Goal: Communication & Community: Ask a question

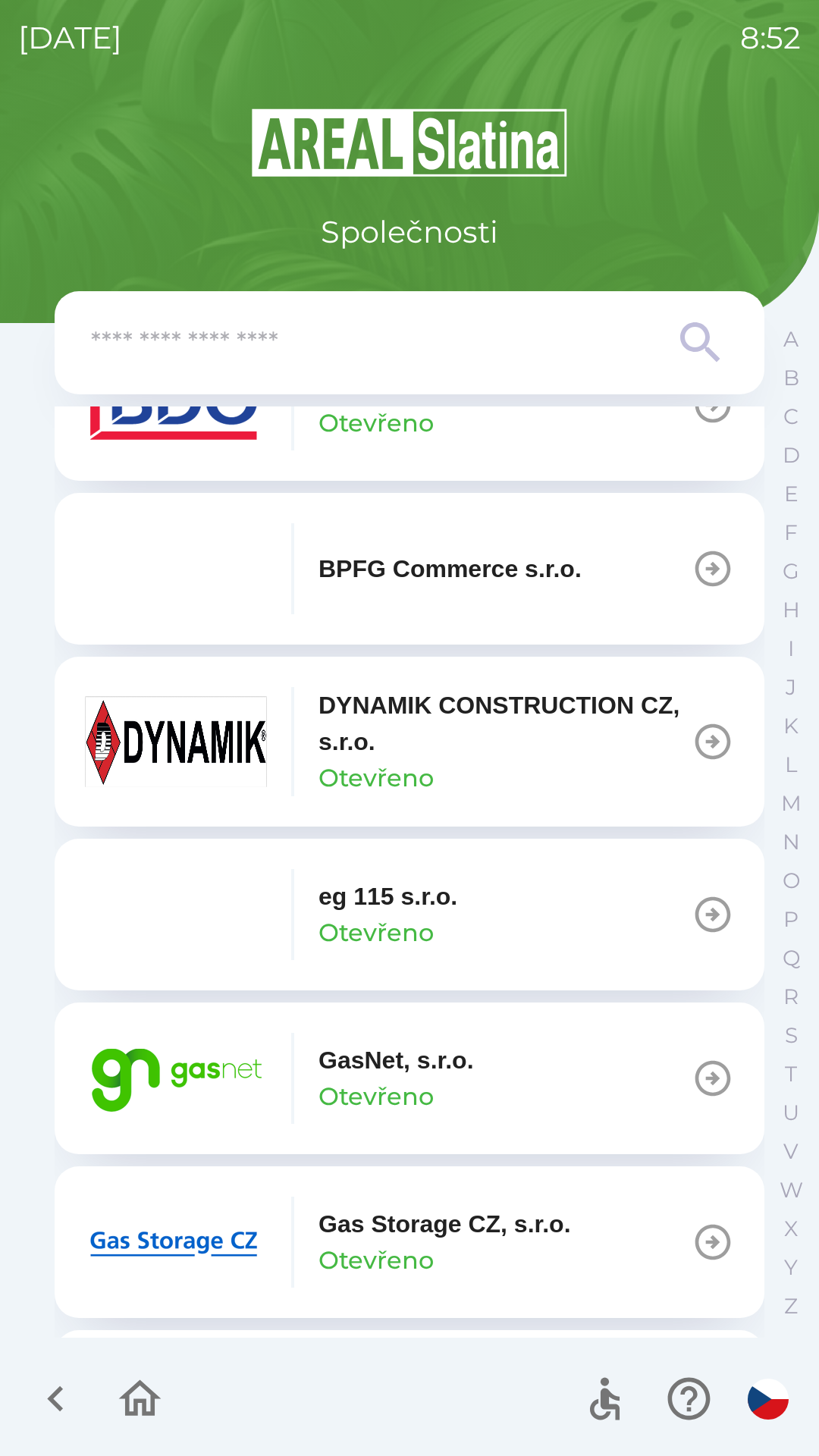
scroll to position [590, 0]
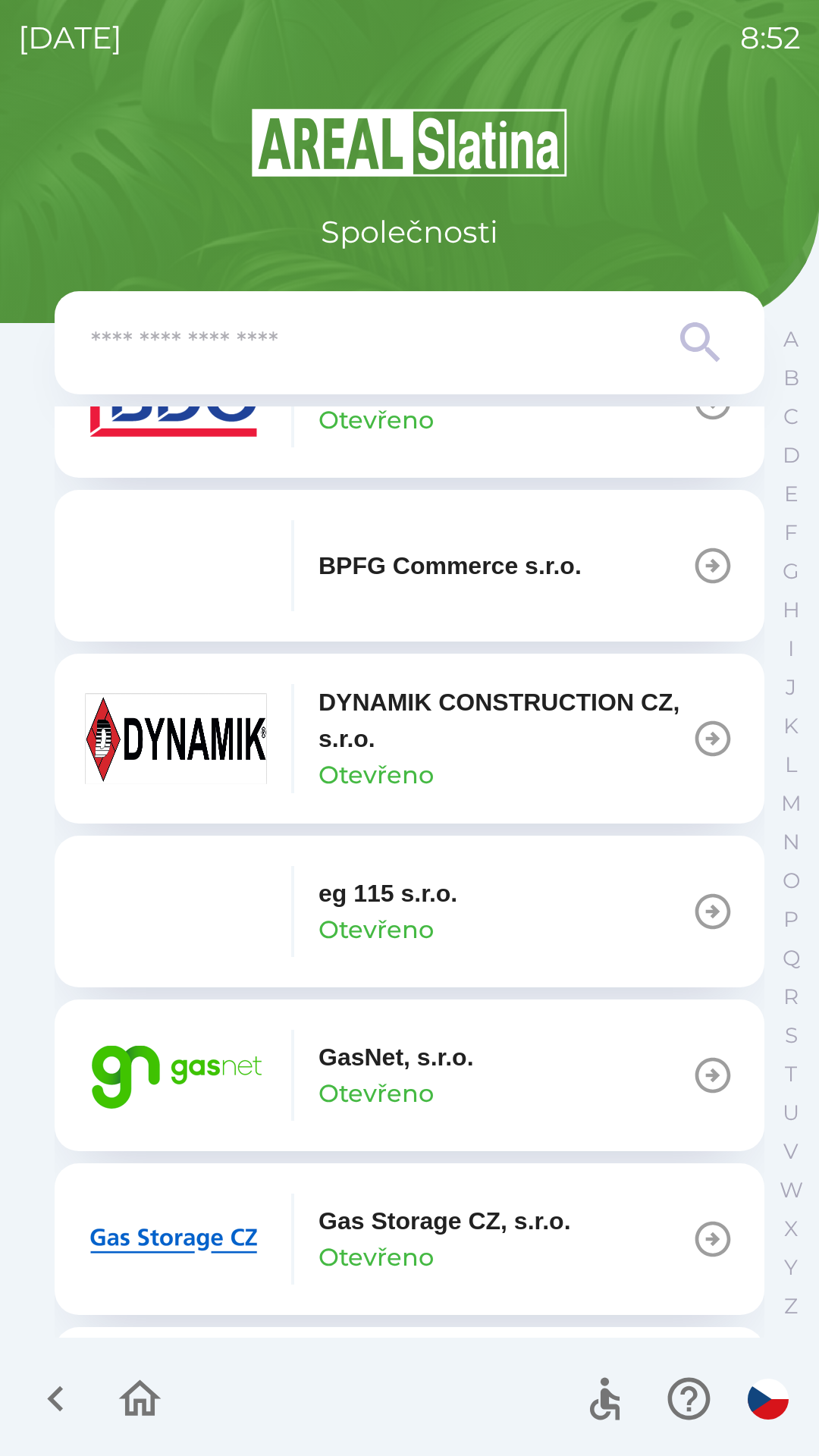
click at [370, 1081] on p "Otevřeno" at bounding box center [376, 1093] width 116 height 36
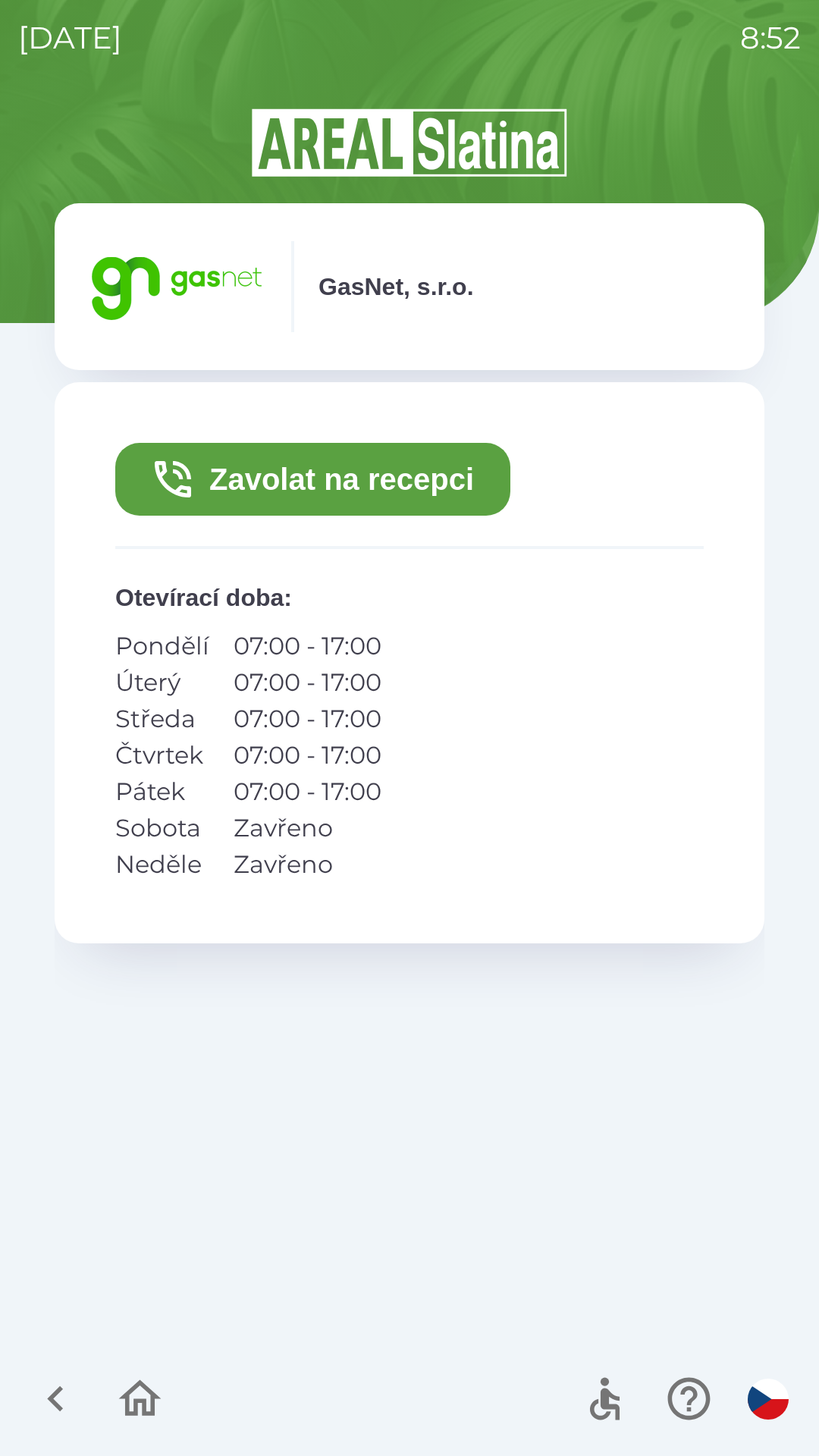
click at [395, 479] on button "Zavolat na recepci" at bounding box center [313, 479] width 395 height 73
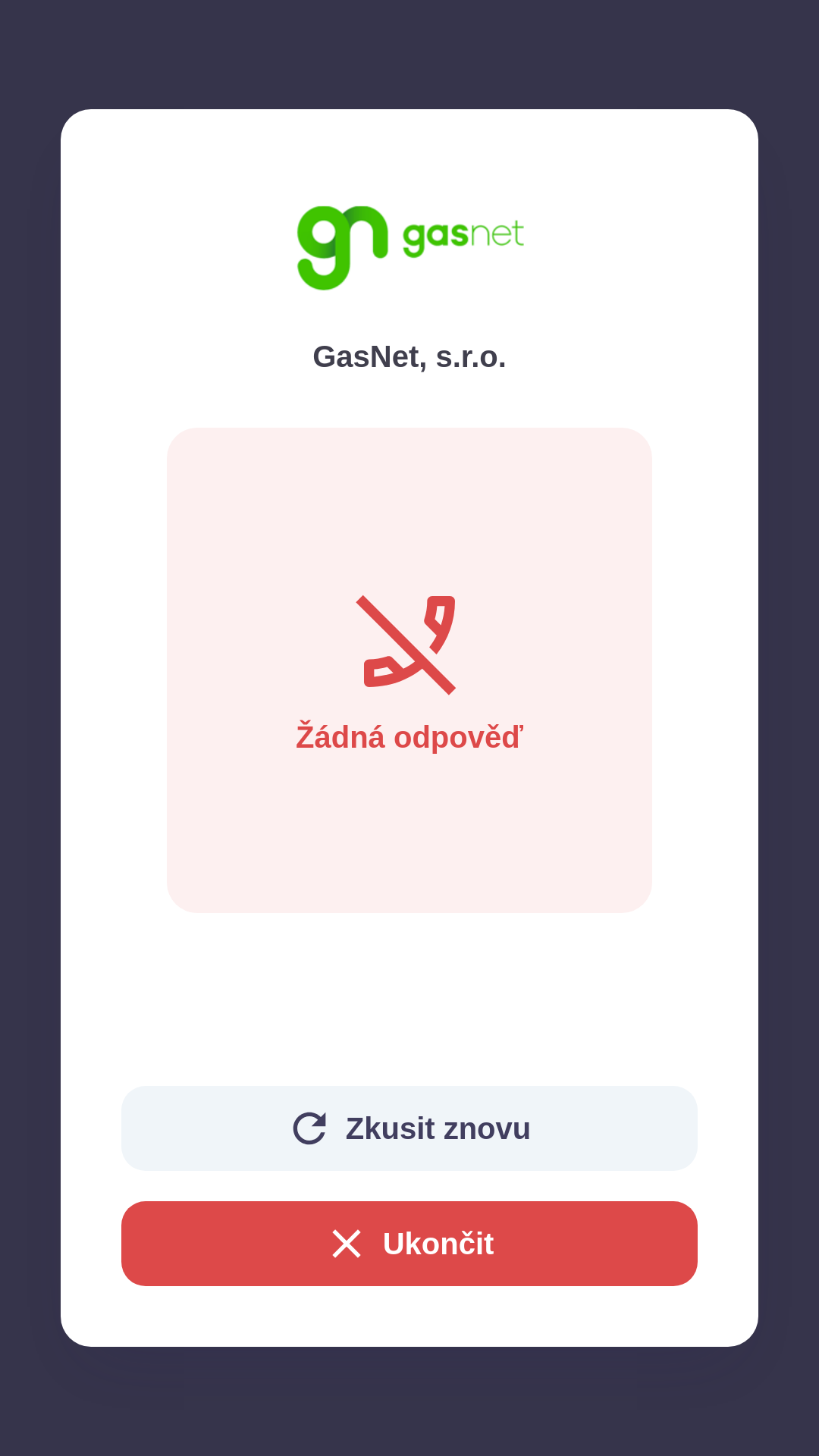
click at [384, 1111] on button "Zkusit znovu" at bounding box center [409, 1128] width 577 height 85
click at [367, 1224] on button "Ukončit" at bounding box center [409, 1244] width 577 height 85
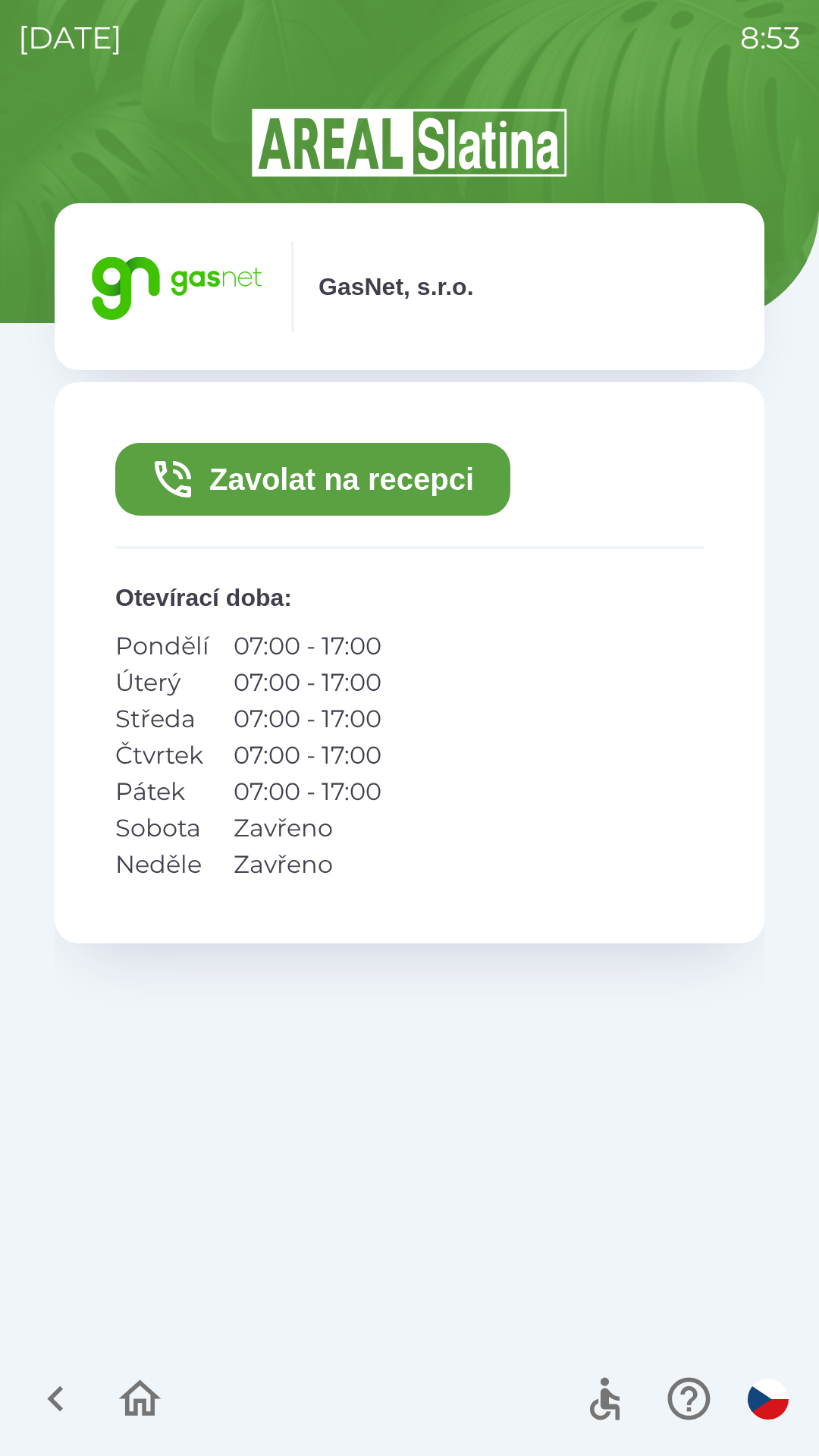
click at [147, 1409] on icon "button" at bounding box center [140, 1397] width 51 height 51
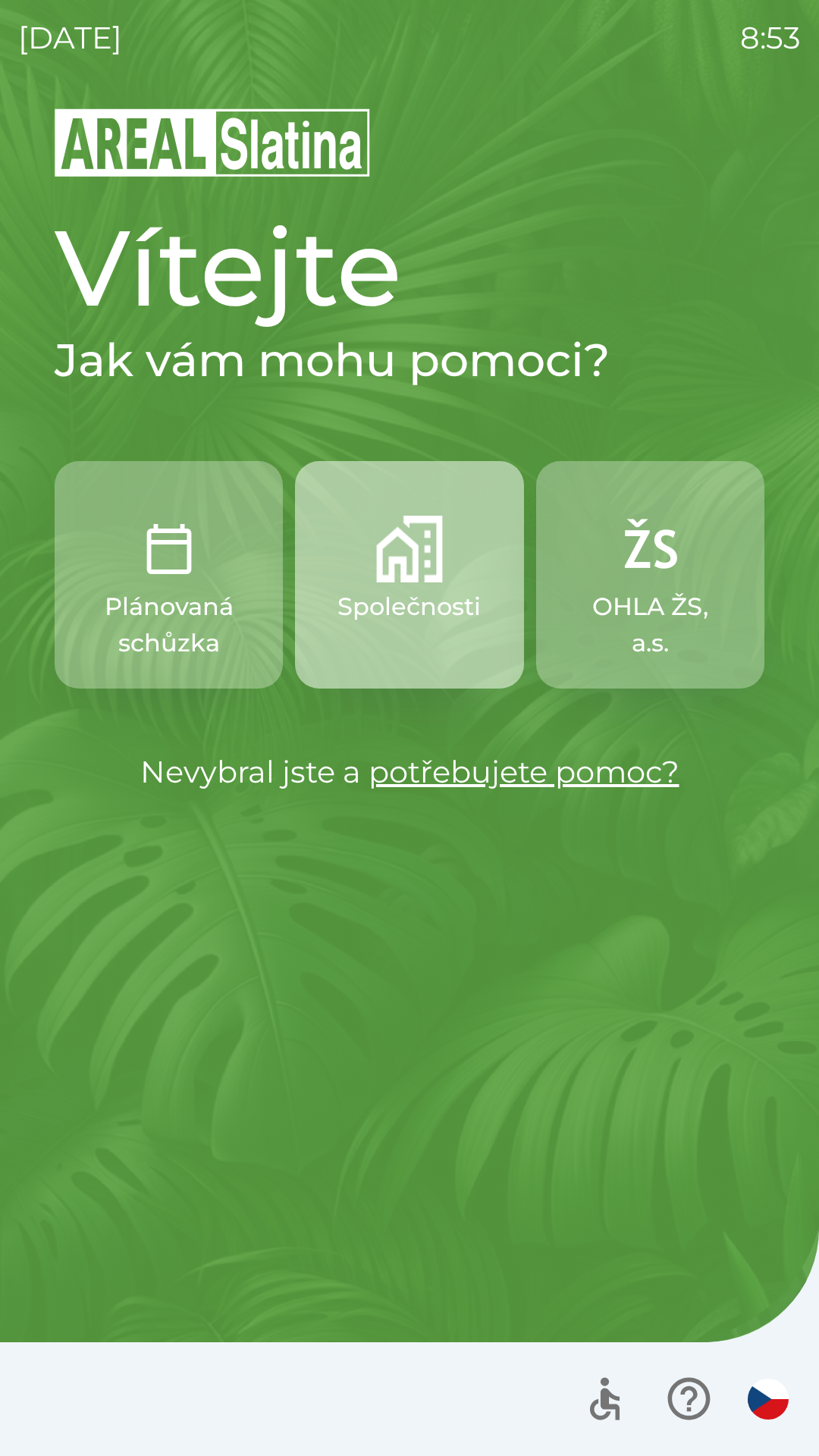
click at [395, 615] on p "Společnosti" at bounding box center [409, 606] width 144 height 36
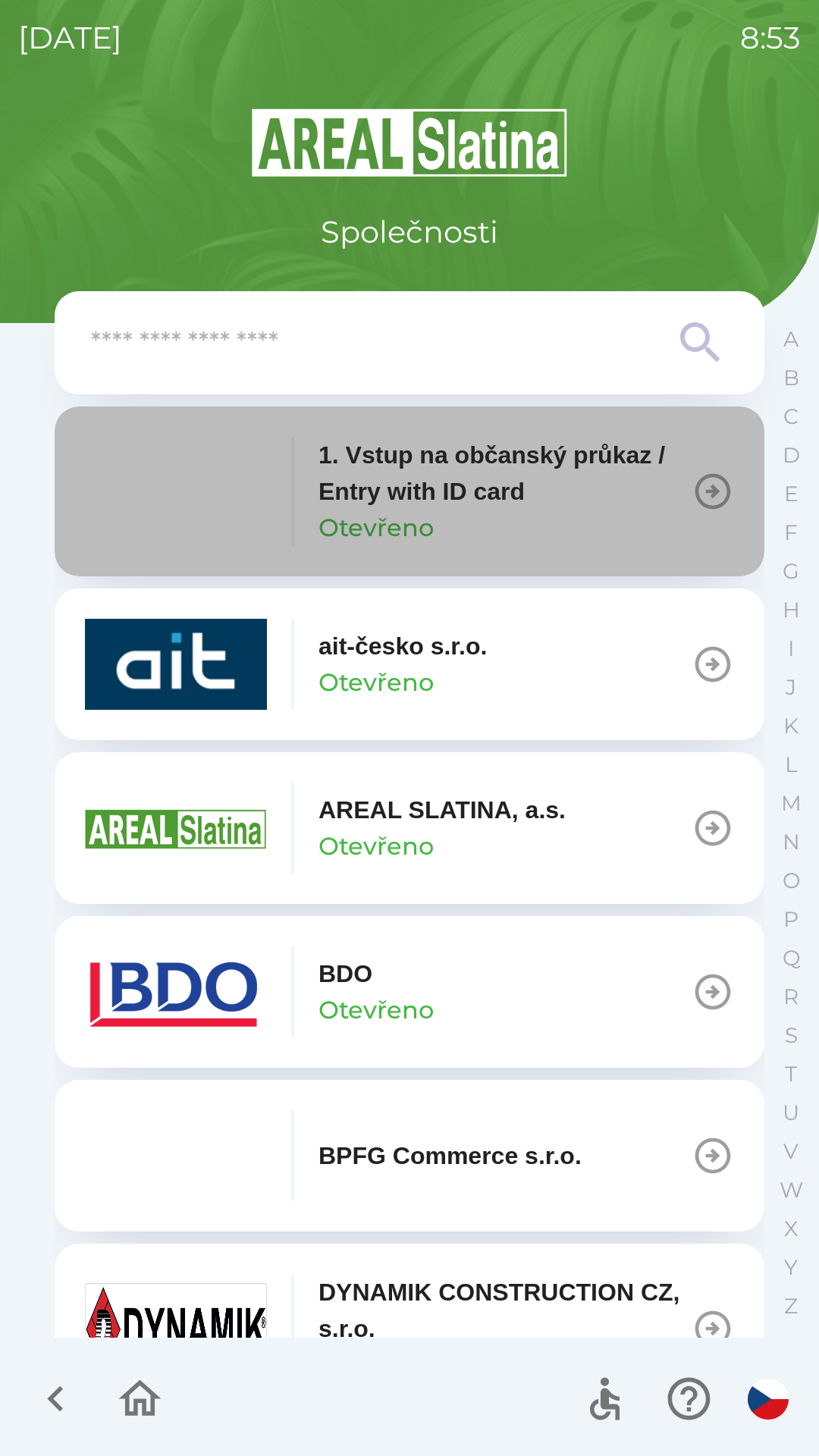
click at [442, 490] on p "1. Vstup na občanský průkaz / Entry with ID card" at bounding box center [505, 473] width 373 height 73
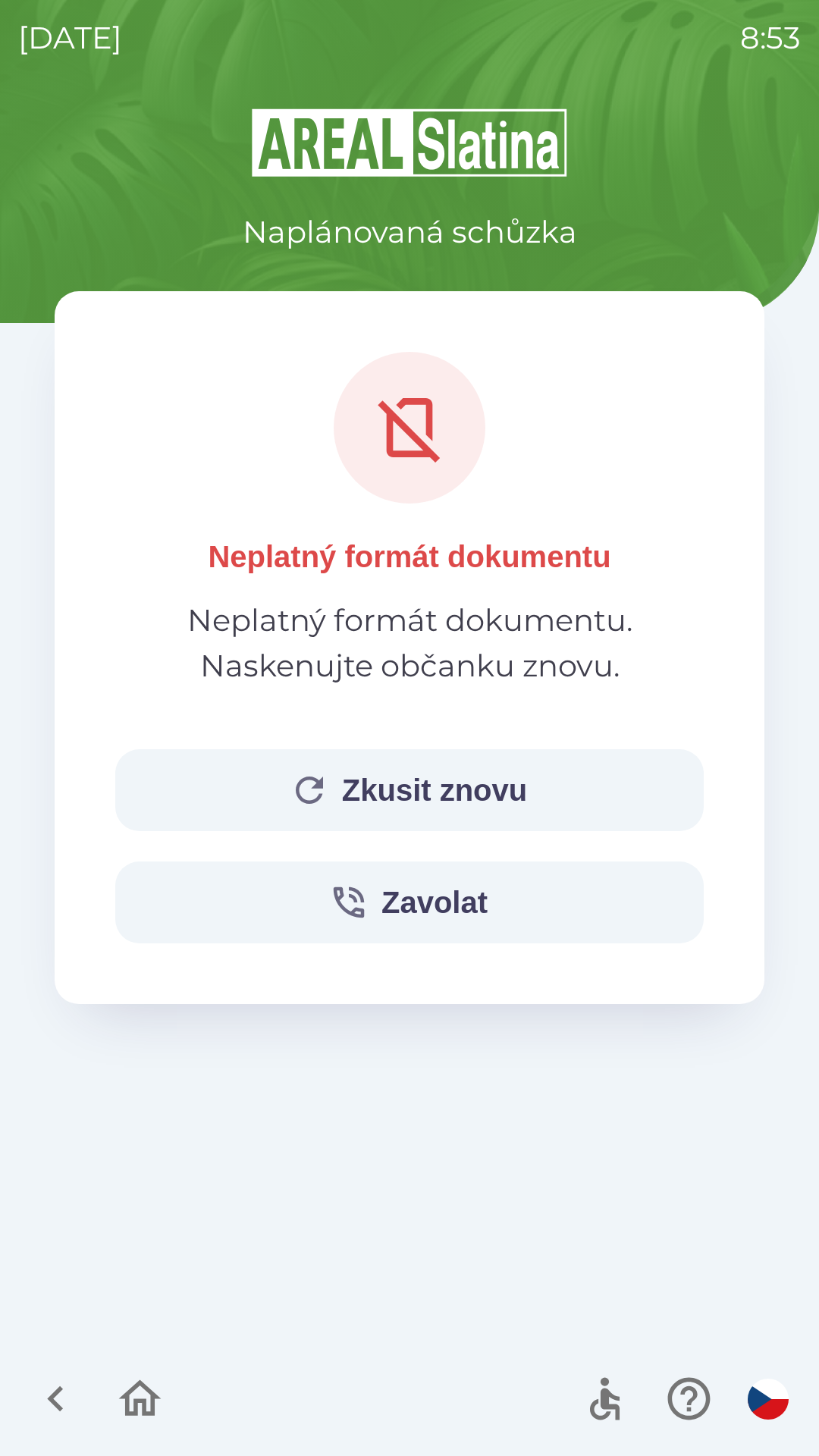
click at [409, 803] on button "Zkusit znovu" at bounding box center [410, 790] width 589 height 82
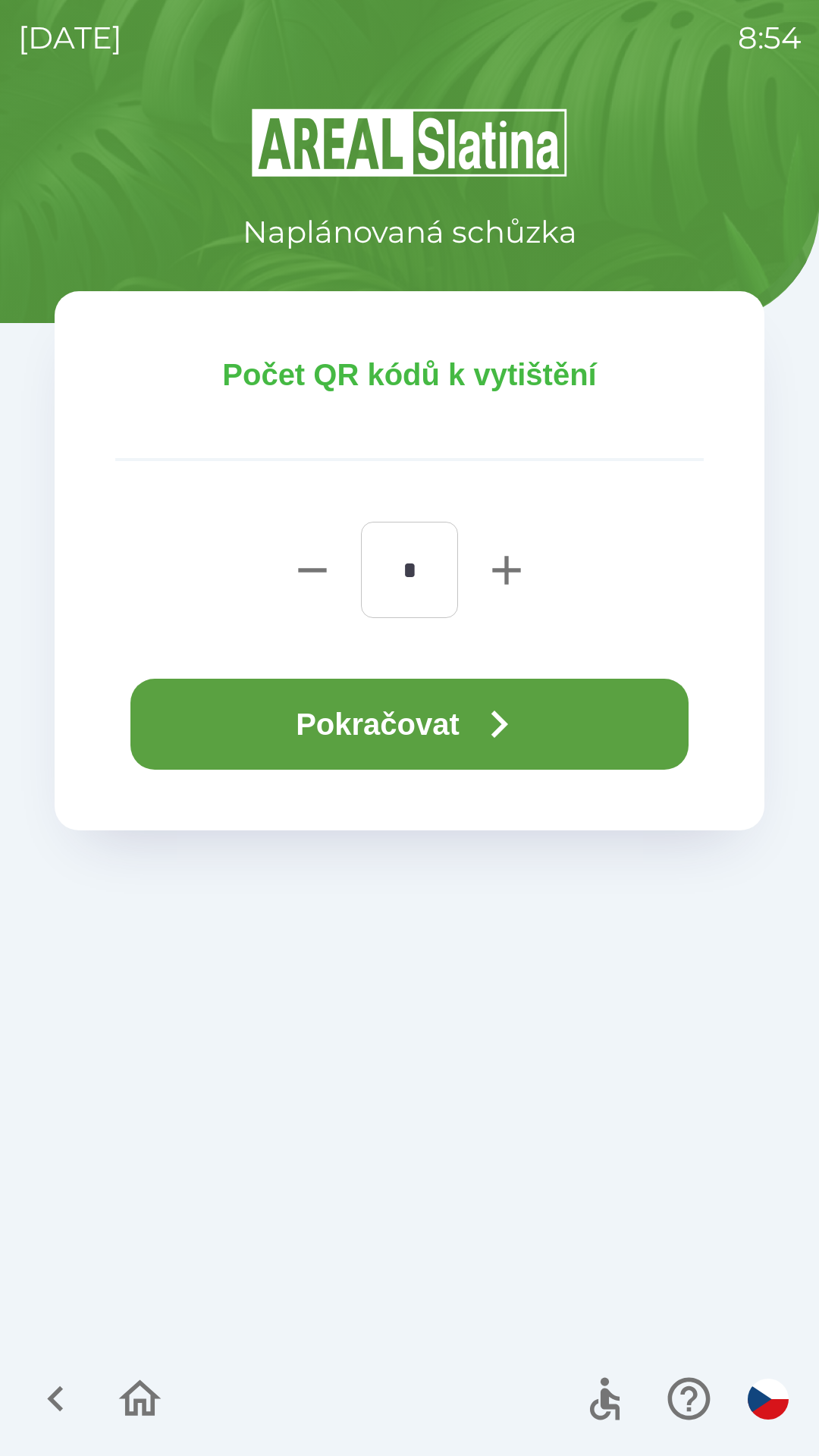
click at [397, 714] on button "Pokračovat" at bounding box center [410, 723] width 558 height 91
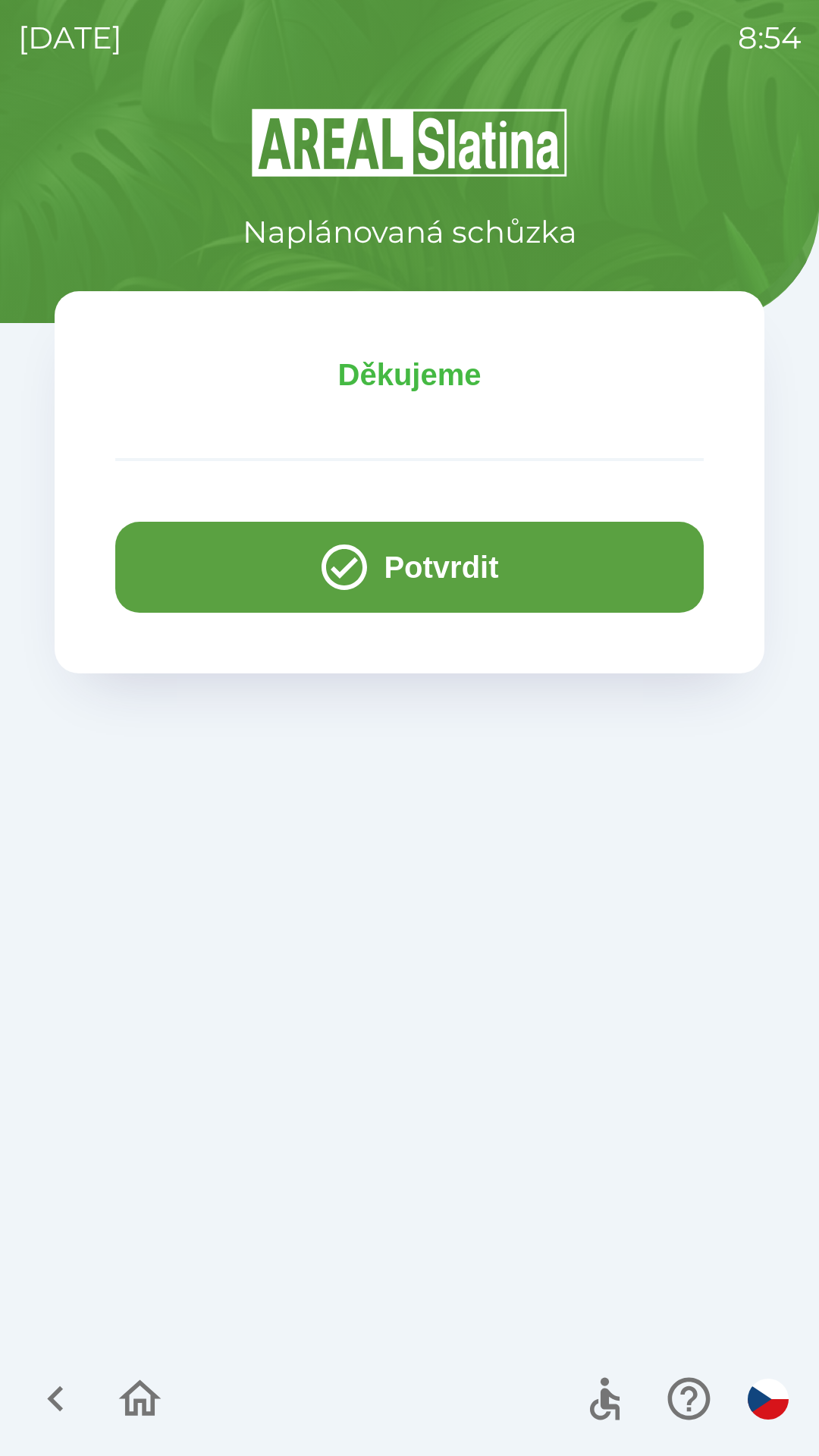
click at [369, 585] on button "Potvrdit" at bounding box center [410, 567] width 589 height 91
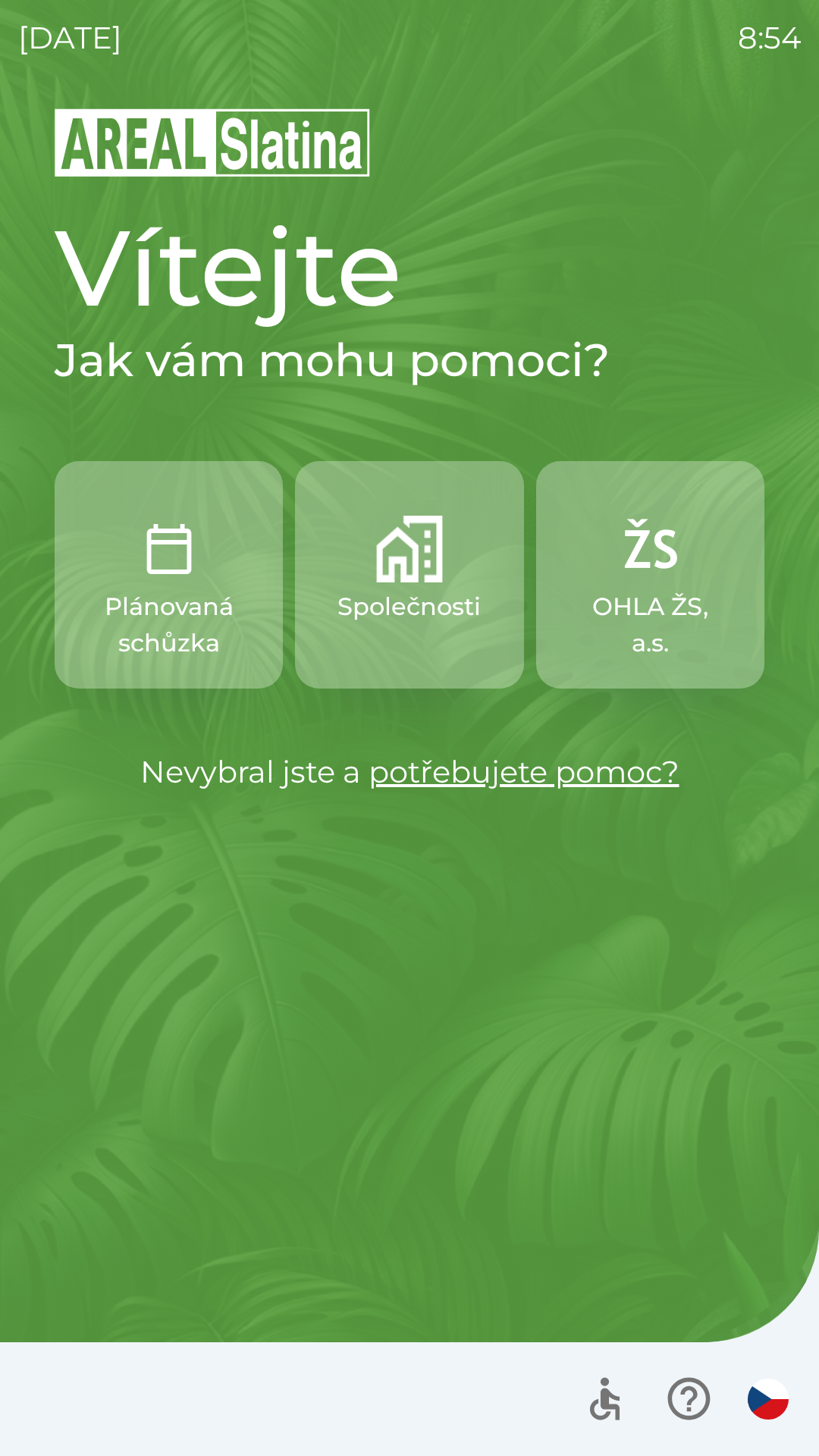
click at [195, 591] on p "Plánovaná schůzka" at bounding box center [168, 625] width 156 height 73
click at [414, 599] on p "Společnosti" at bounding box center [409, 606] width 144 height 36
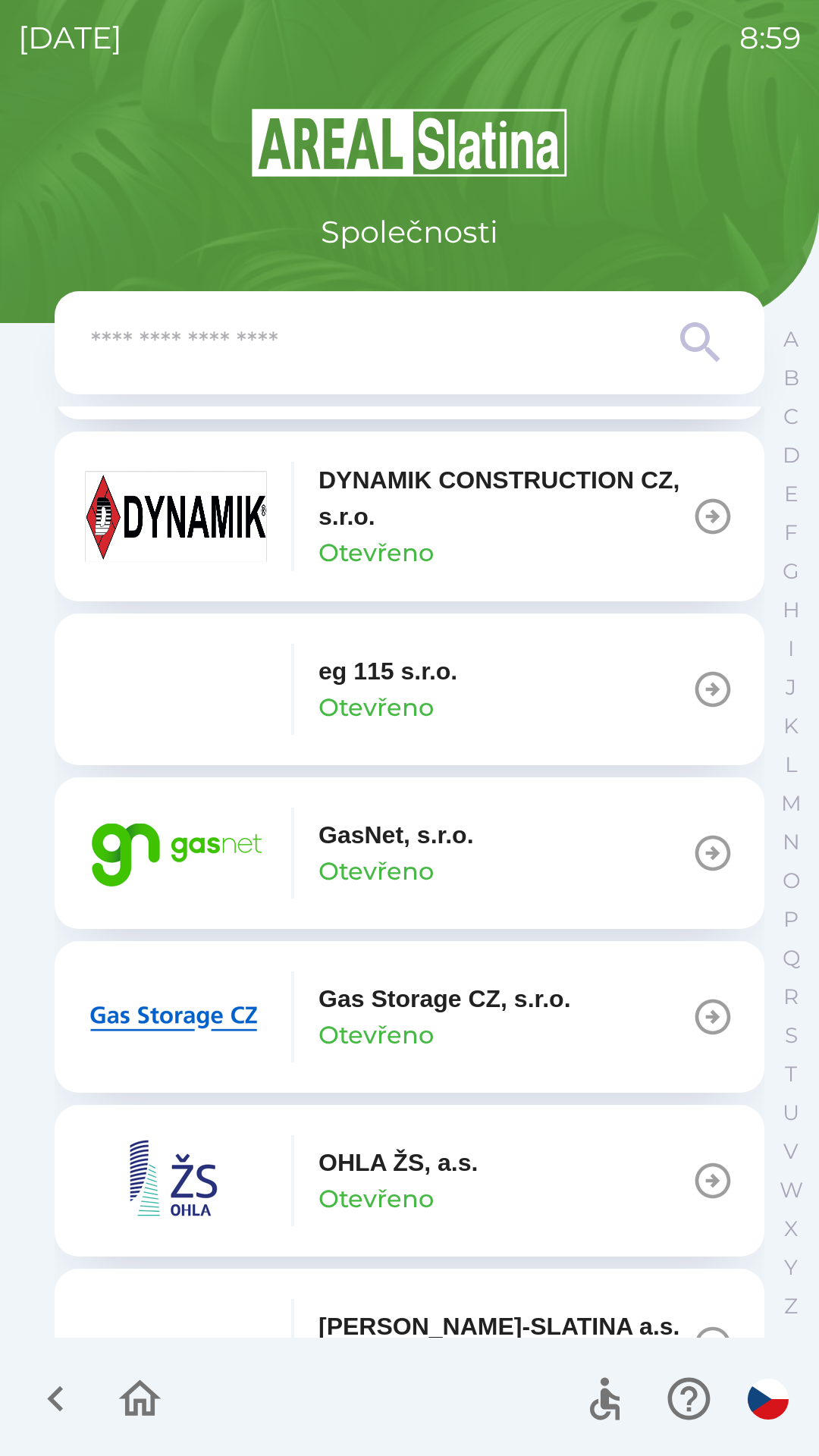
scroll to position [815, 0]
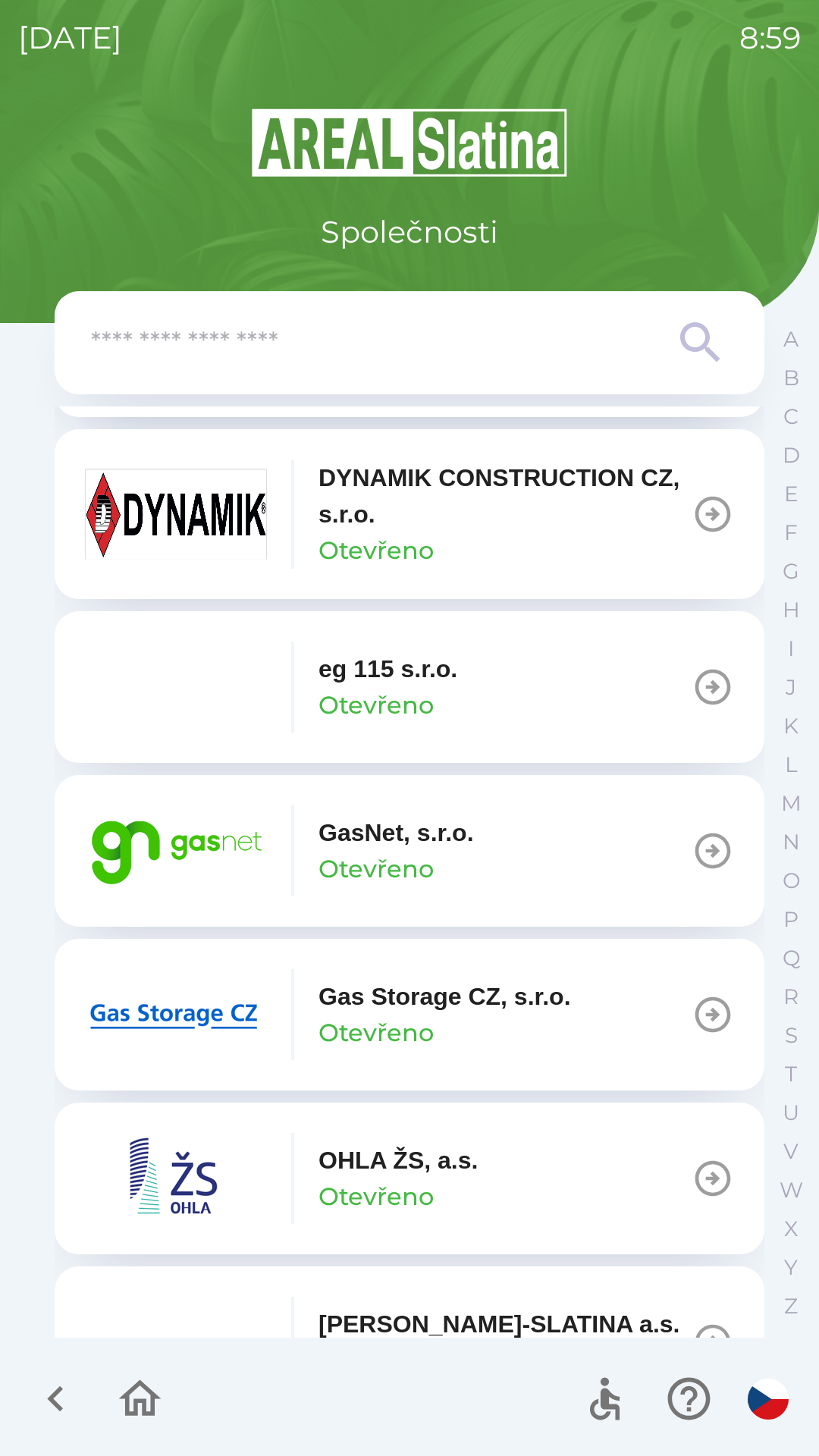
click at [492, 839] on button "GasNet, s.r.o. Otevřeno" at bounding box center [409, 850] width 710 height 152
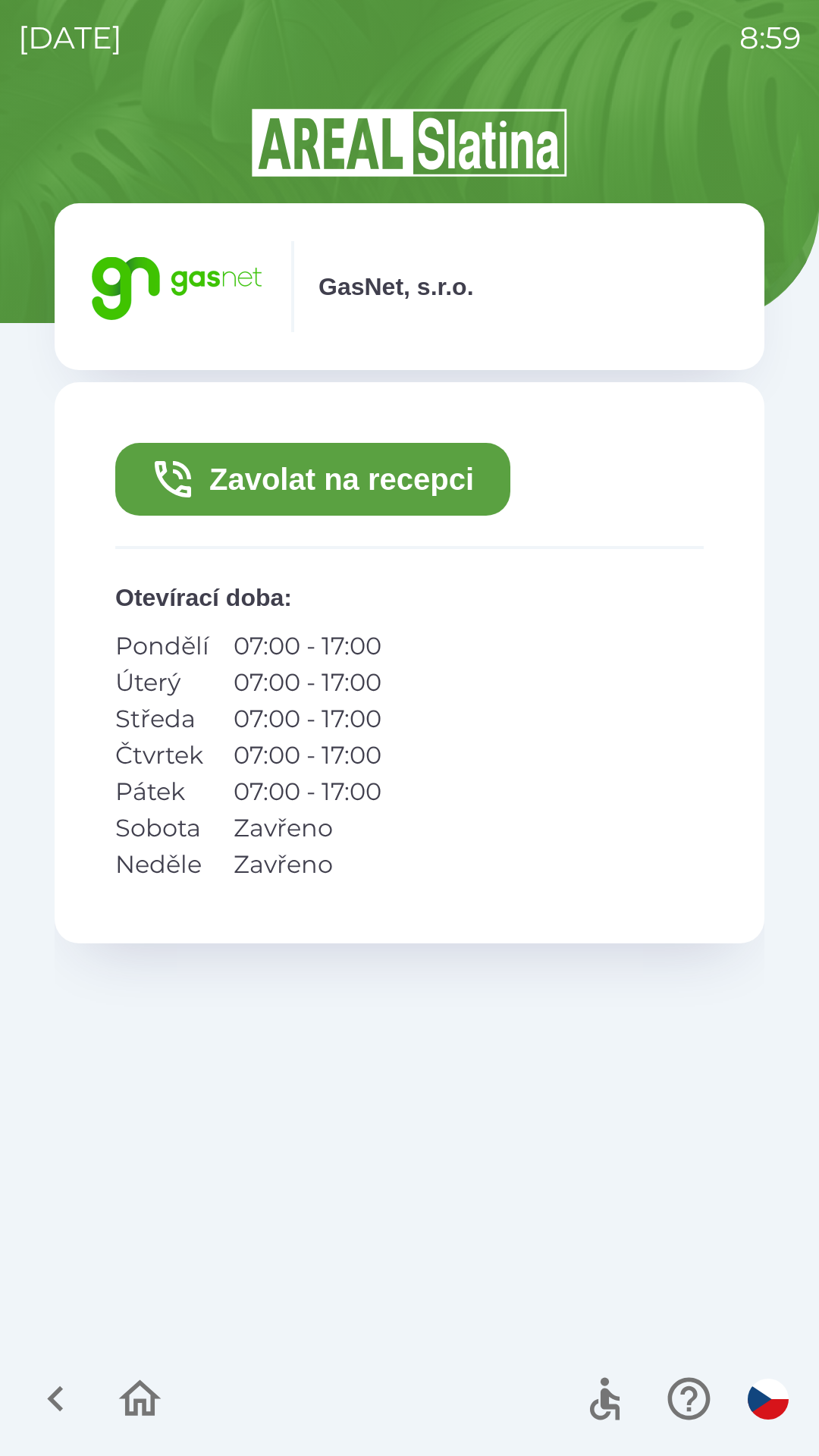
click at [428, 482] on button "Zavolat na recepci" at bounding box center [313, 479] width 395 height 73
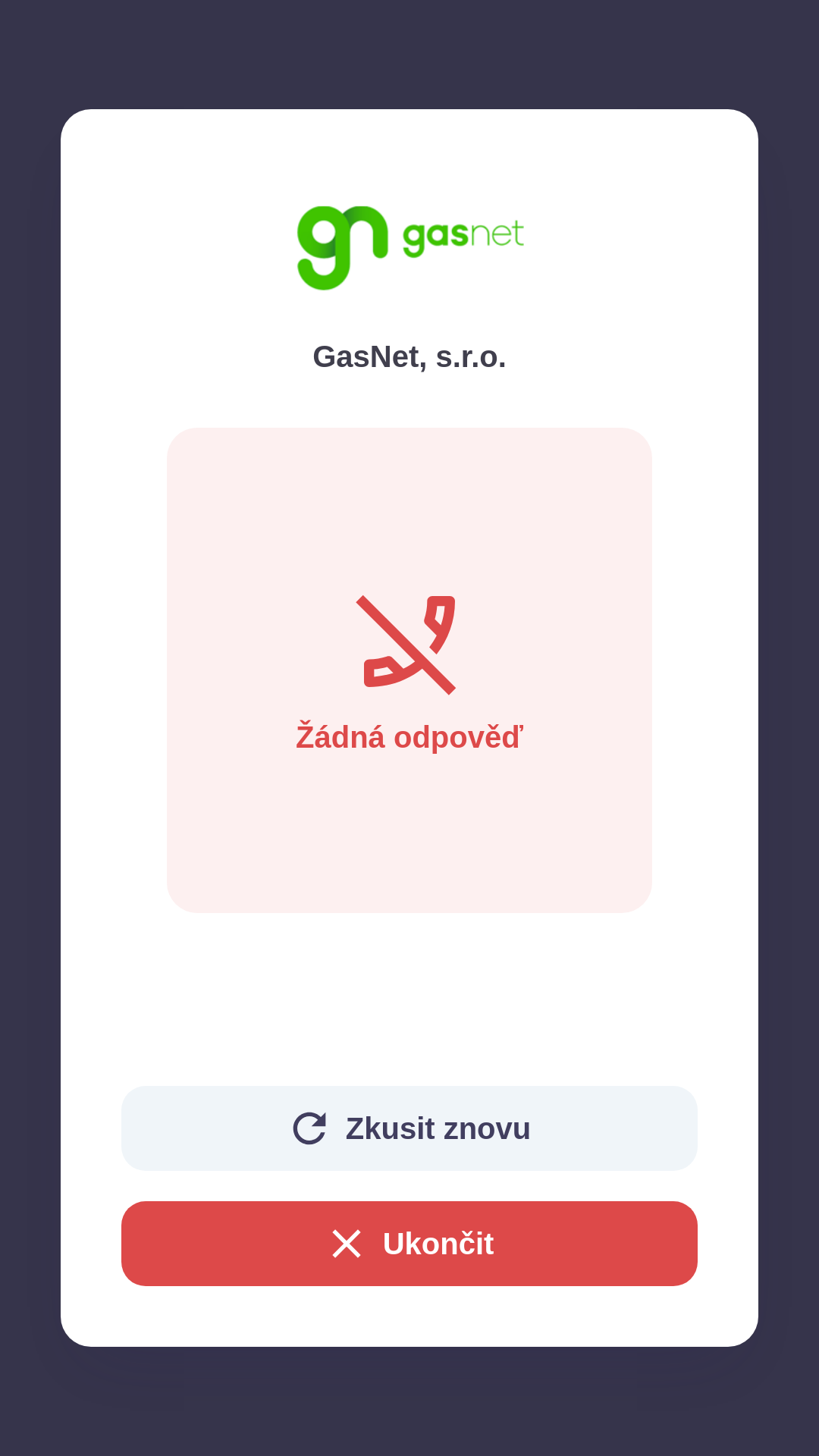
click at [490, 1268] on button "Ukončit" at bounding box center [409, 1244] width 577 height 85
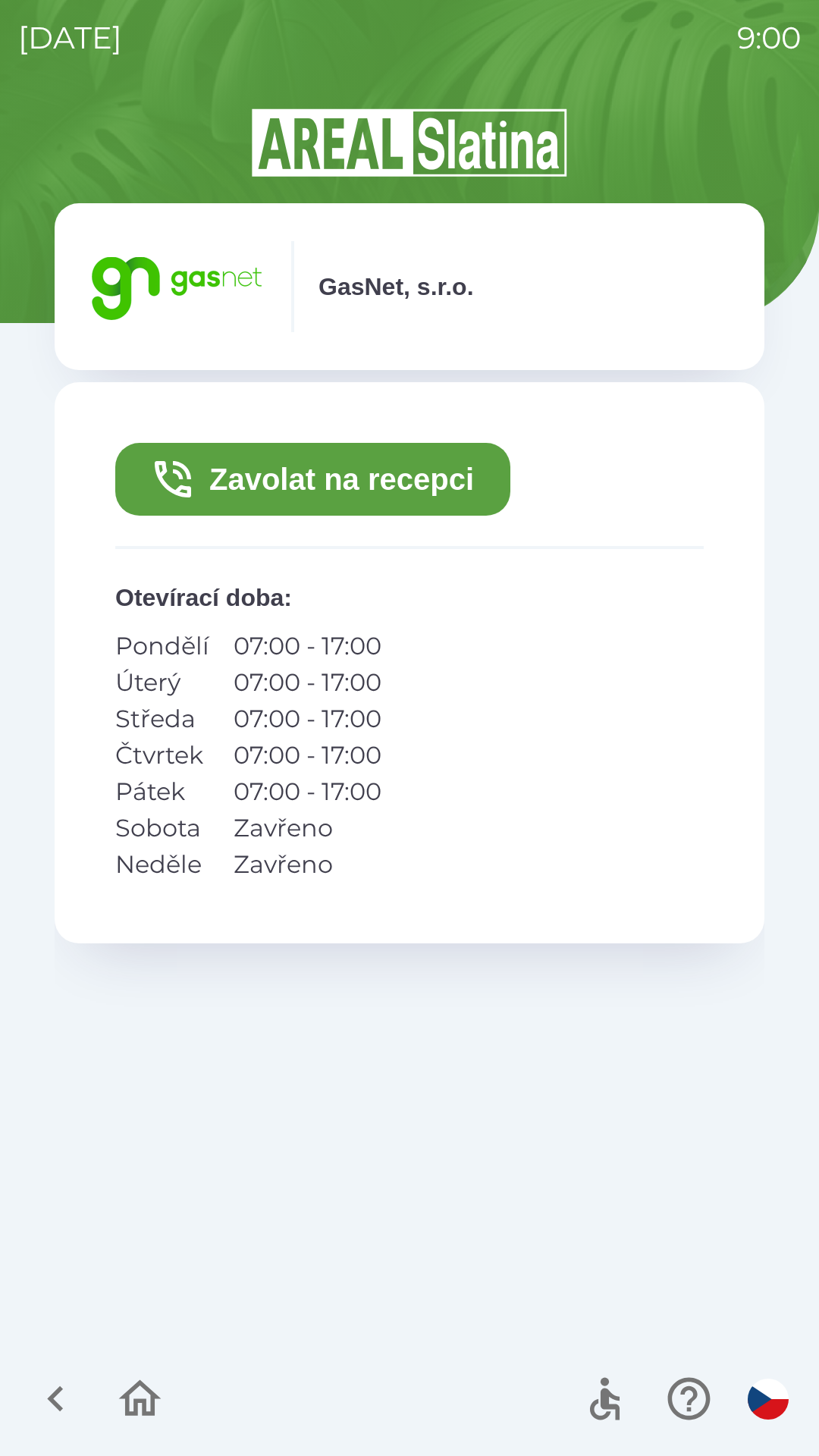
click at [148, 1421] on icon "button" at bounding box center [140, 1397] width 51 height 51
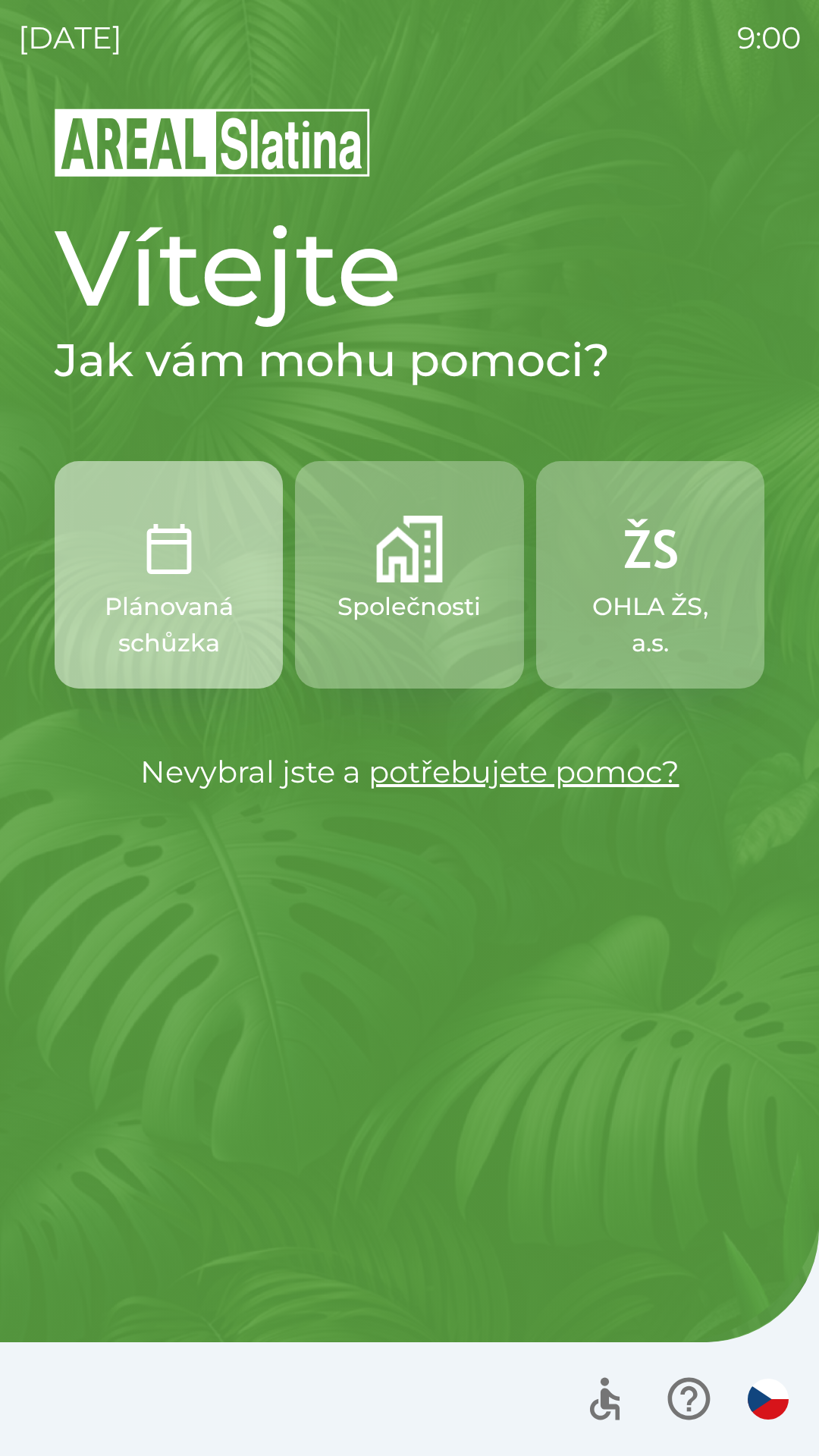
click at [180, 572] on img "button" at bounding box center [168, 548] width 67 height 67
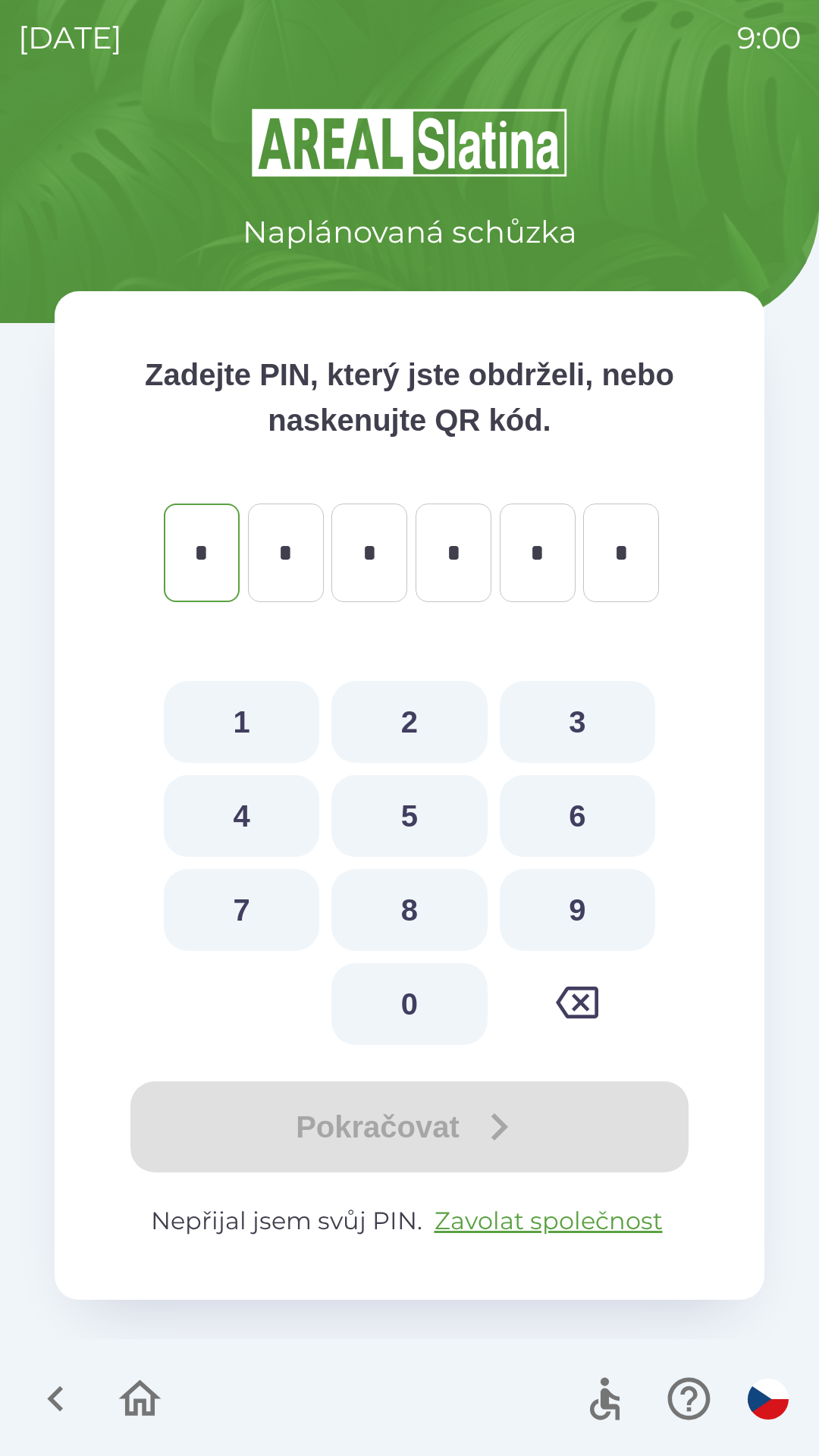
click at [132, 1397] on icon "button" at bounding box center [140, 1397] width 51 height 51
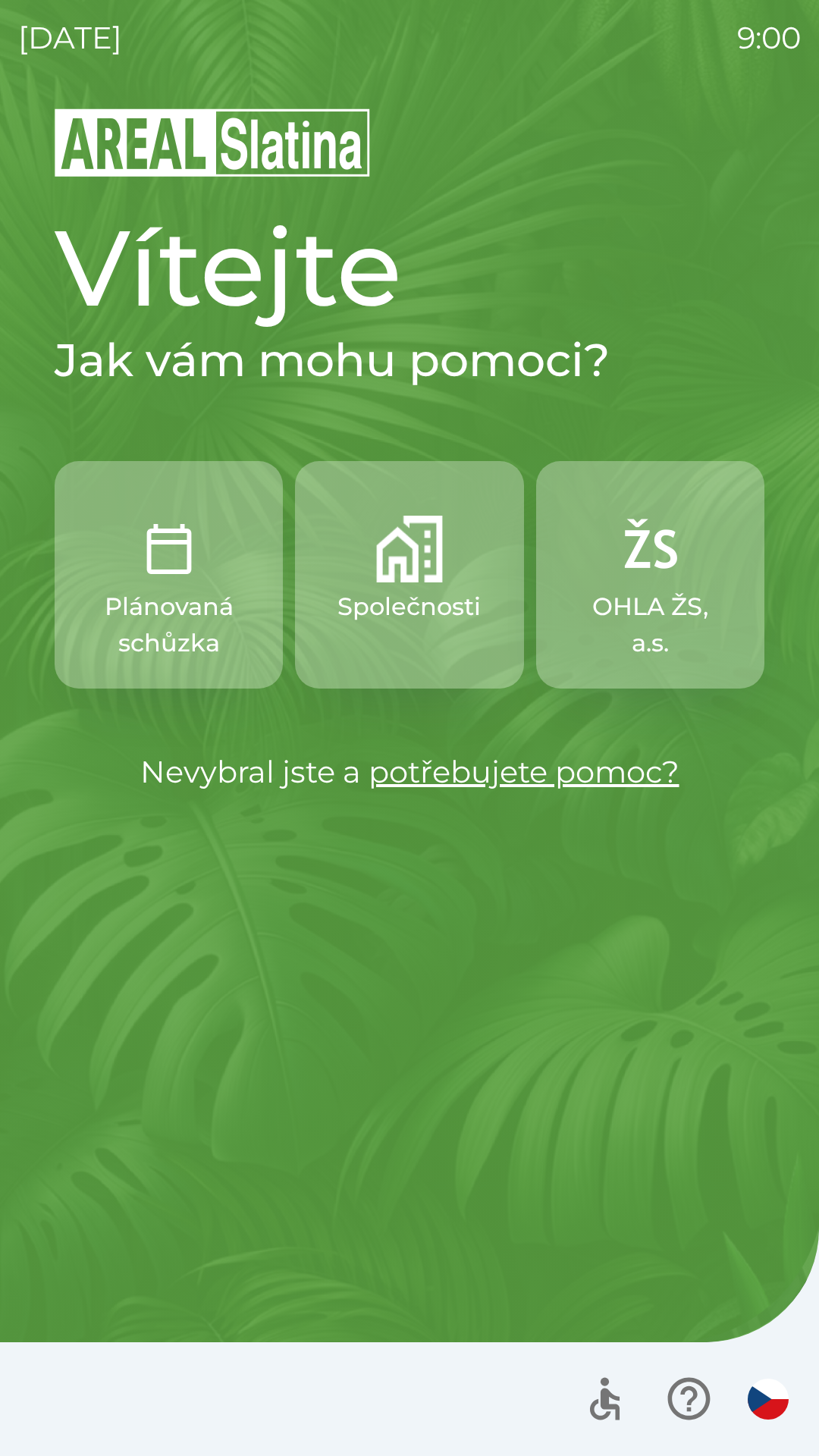
click at [403, 575] on img "button" at bounding box center [409, 548] width 67 height 67
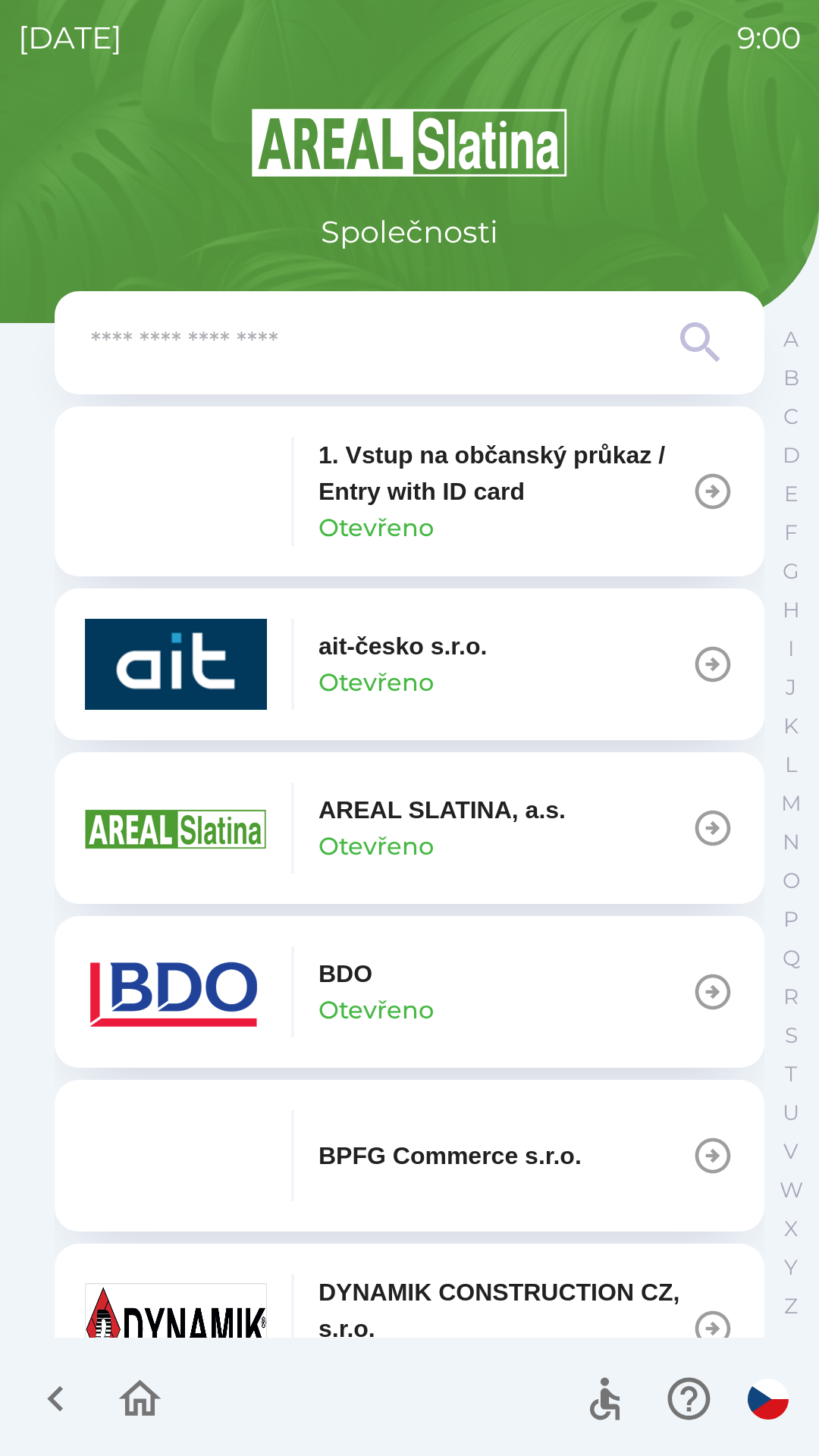
click at [227, 1001] on img "button" at bounding box center [176, 991] width 182 height 91
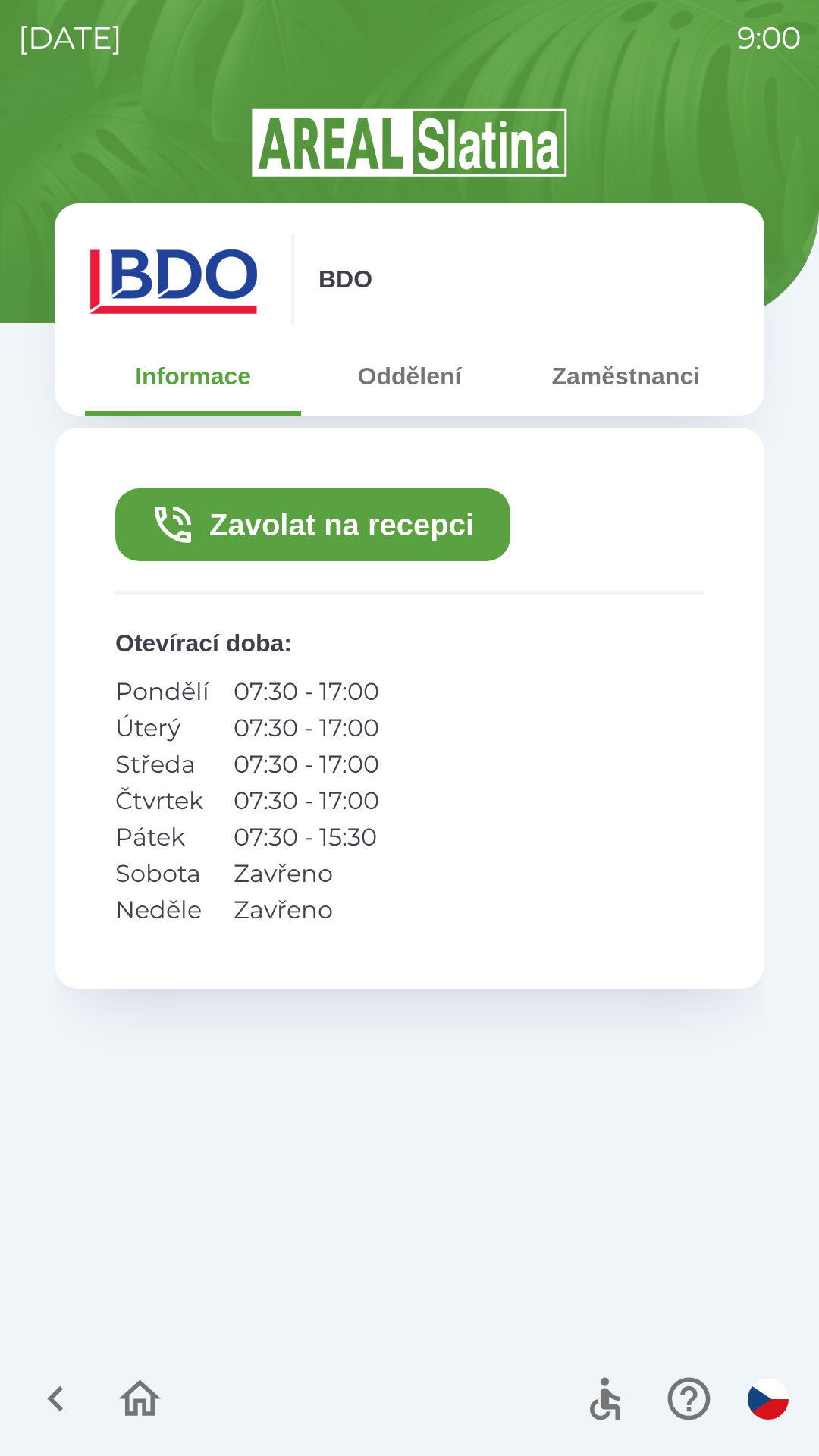
click at [306, 521] on button "Zavolat na recepci" at bounding box center [313, 524] width 395 height 73
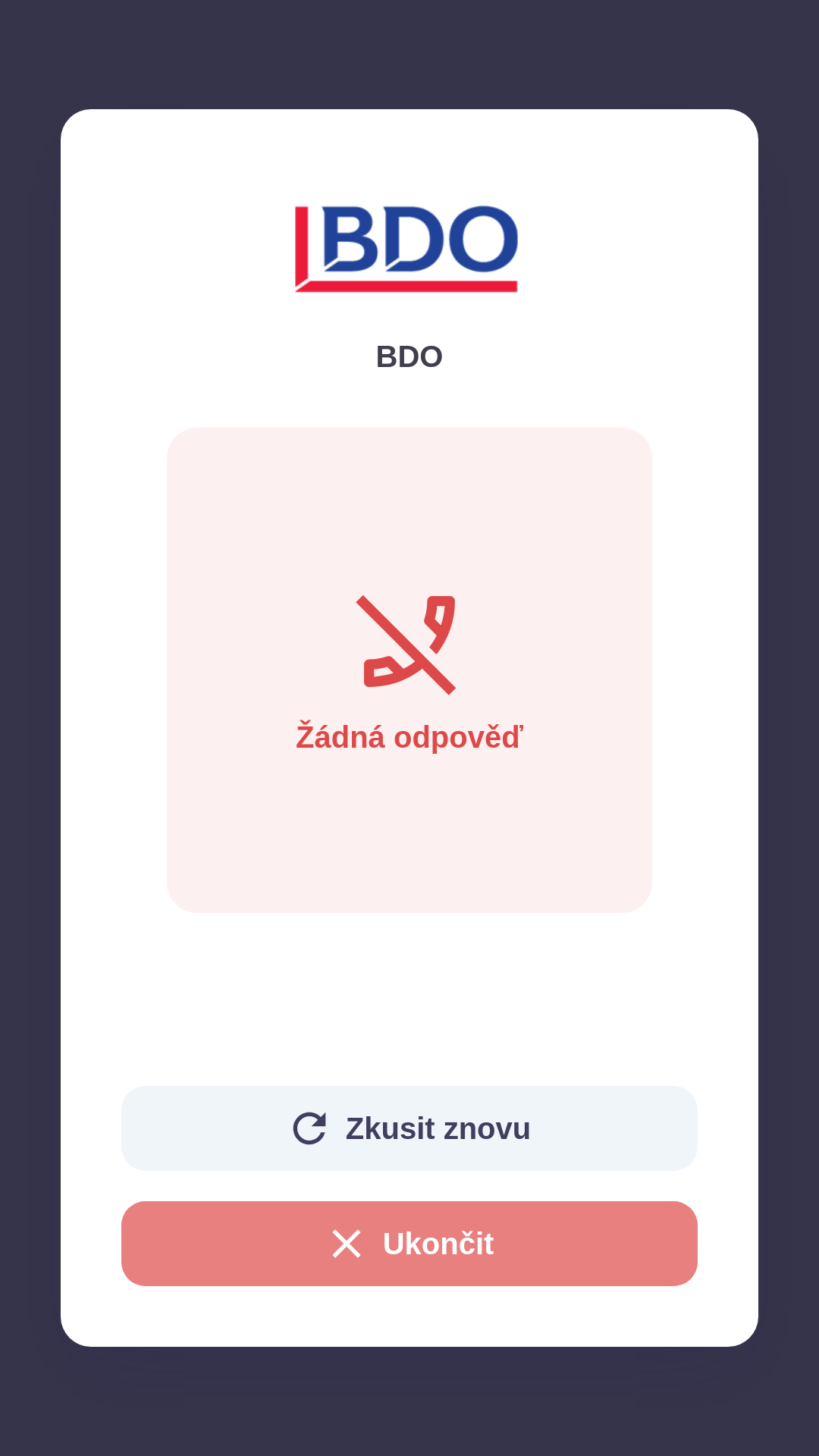
click at [395, 1236] on button "Ukončit" at bounding box center [409, 1244] width 577 height 85
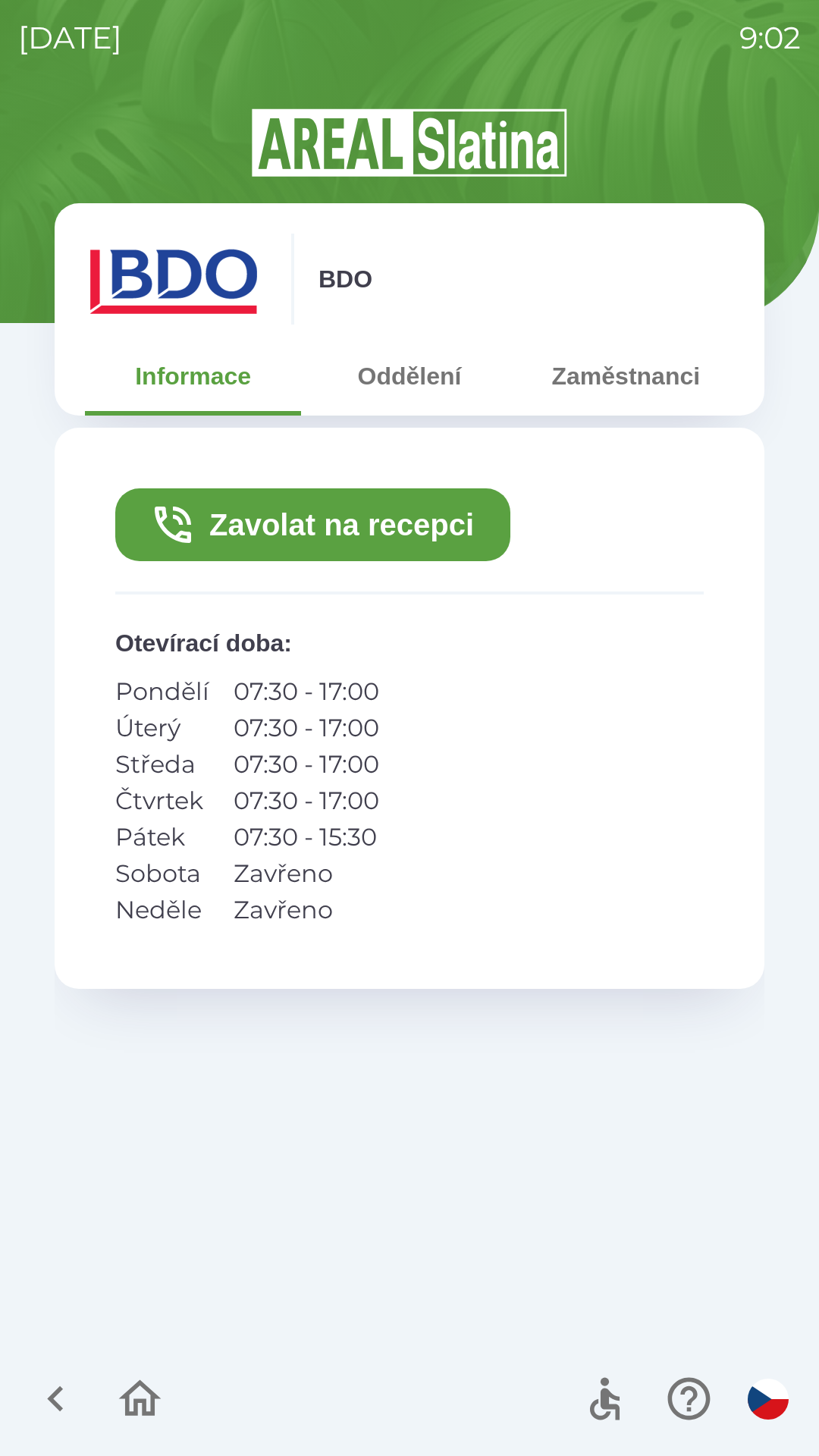
click at [140, 1402] on icon "button" at bounding box center [140, 1397] width 43 height 36
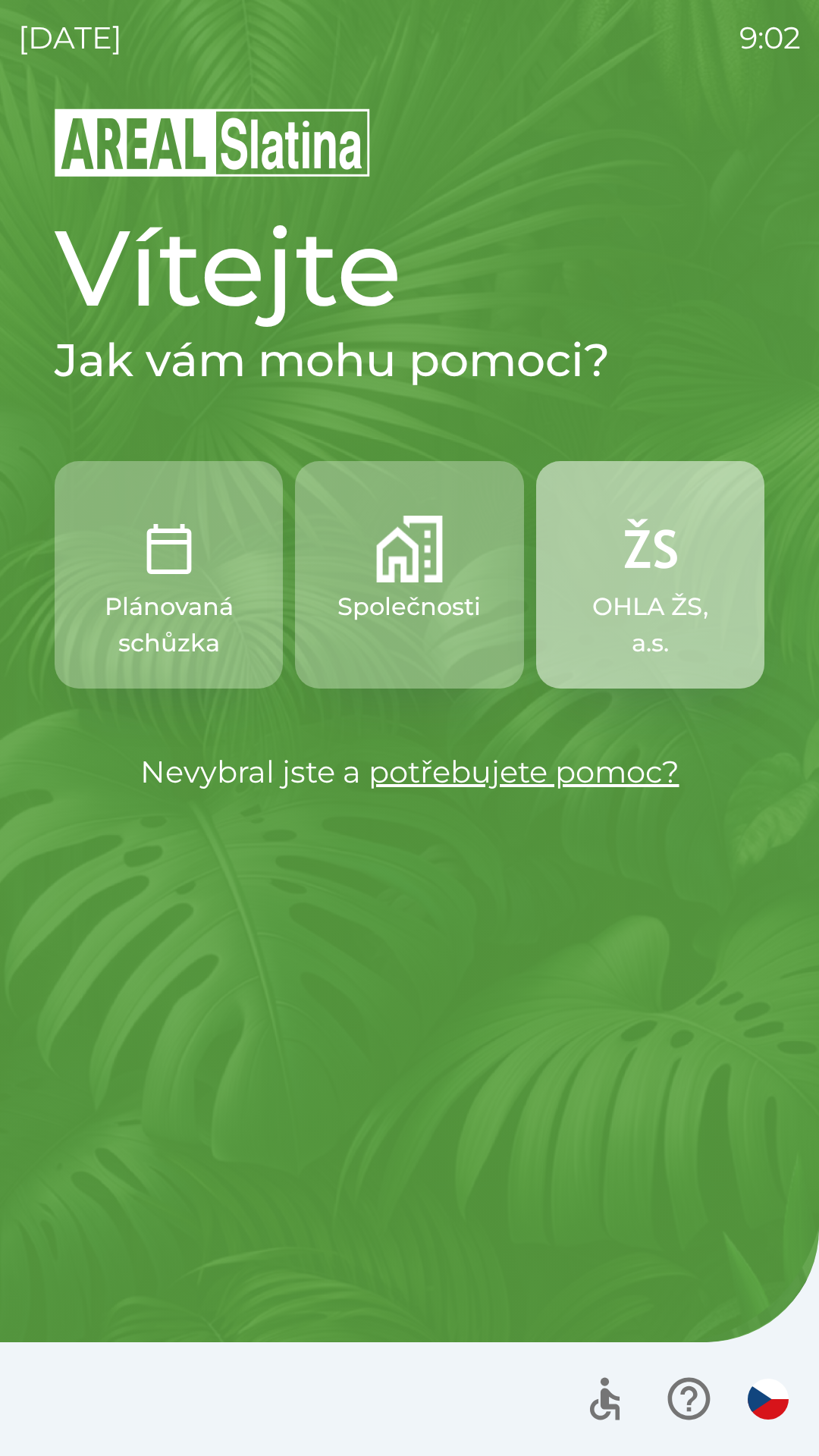
click at [663, 606] on p "OHLA ŽS, a.s." at bounding box center [651, 625] width 156 height 73
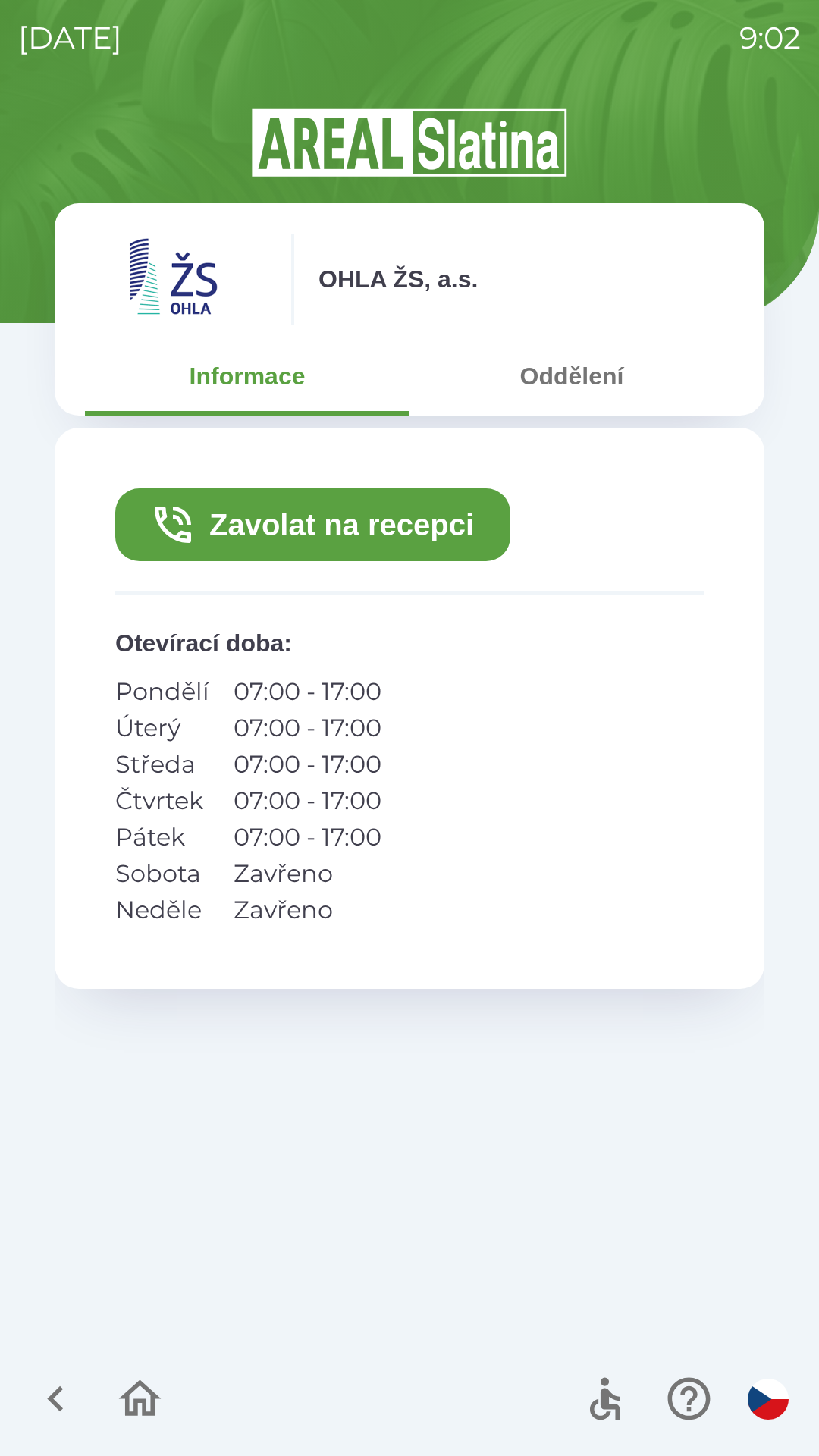
click at [325, 523] on button "Zavolat na recepci" at bounding box center [313, 524] width 395 height 73
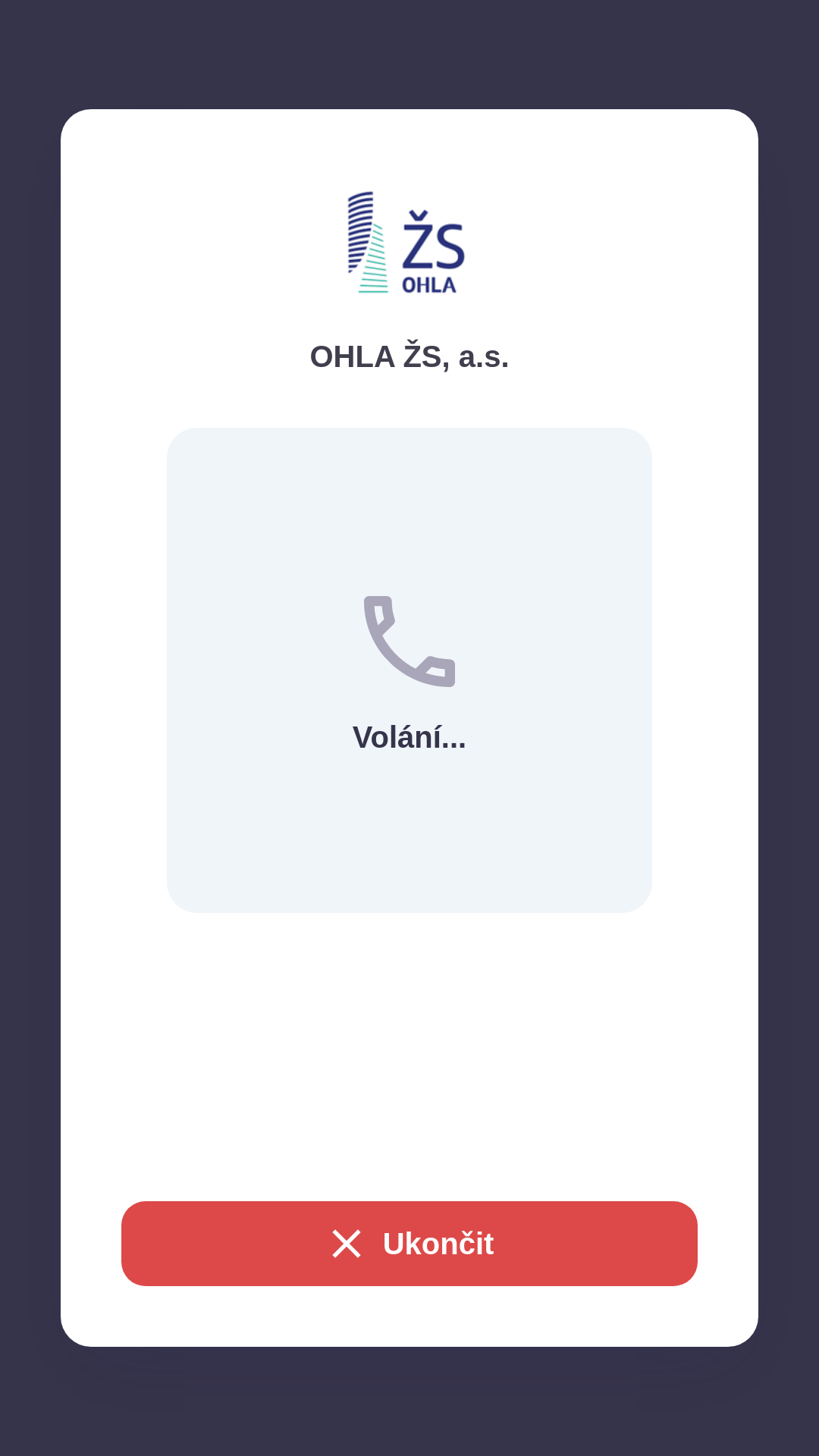
click at [396, 1226] on button "Ukončit" at bounding box center [409, 1244] width 577 height 85
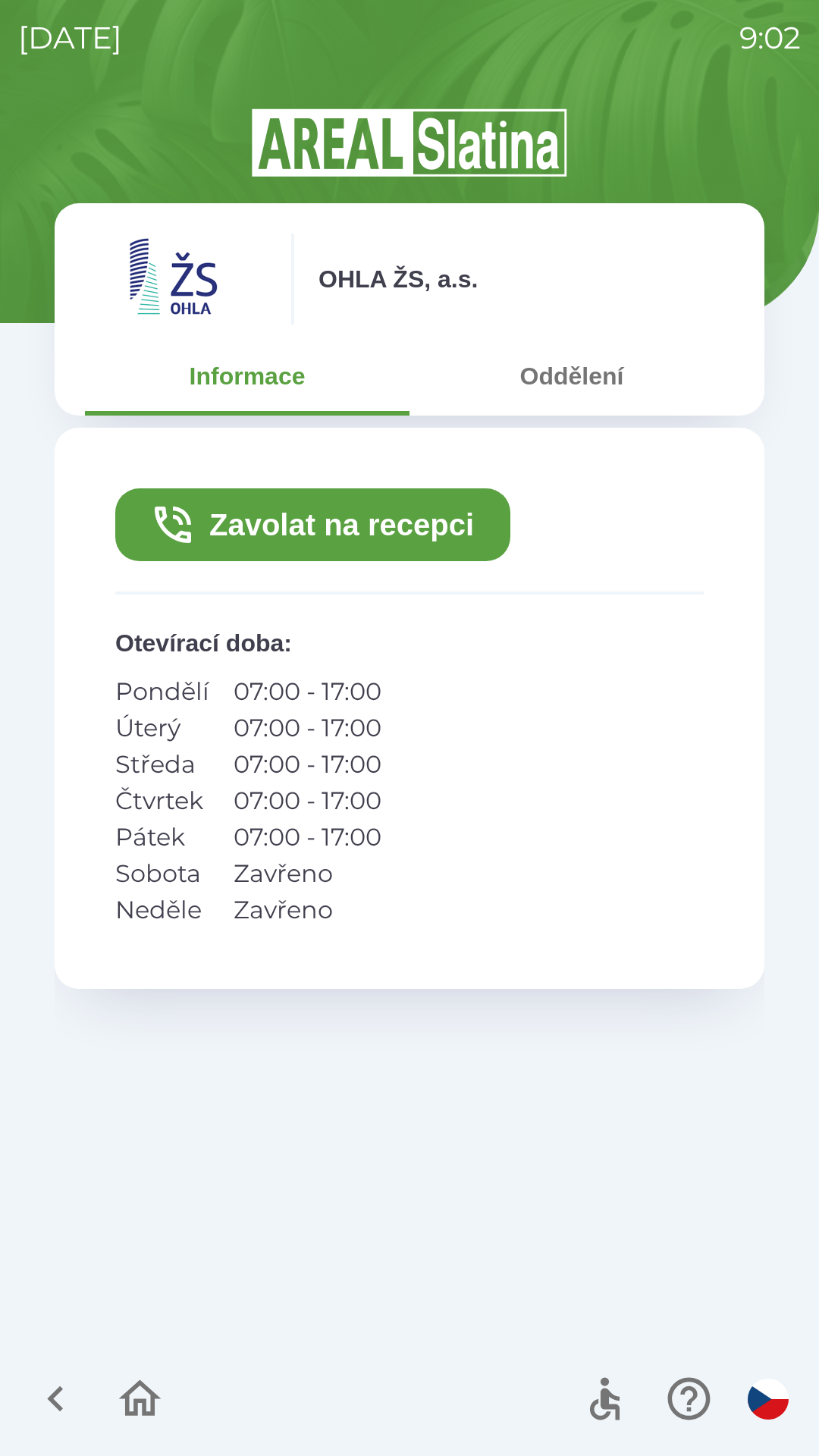
click at [818, 661] on div "[DATE] 9:02 OHLA ŽS, a.s. Informace Oddělení Zavolat na recepci Otevírací doba …" at bounding box center [409, 728] width 819 height 1456
click at [818, 663] on div "[DATE] 9:02 OHLA ŽS, a.s. Informace Oddělení Zavolat na recepci Otevírací doba …" at bounding box center [409, 728] width 819 height 1456
click at [818, 661] on div "[DATE] 9:02 OHLA ŽS, a.s. Informace Oddělení Zavolat na recepci Otevírací doba …" at bounding box center [409, 728] width 819 height 1456
